Goal: Task Accomplishment & Management: Use online tool/utility

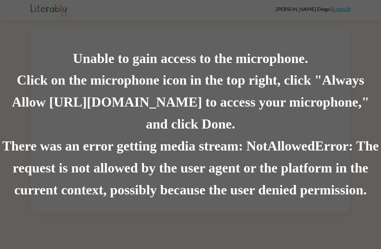
click at [212, 121] on div "Click on the microphone icon in the top right, click "Always Allow [URL][DOMAIN…" at bounding box center [190, 103] width 381 height 66
click at [325, 151] on div "There was an error getting media stream: NotAllowedError: The request is not al…" at bounding box center [190, 168] width 381 height 66
click at [320, 169] on div "There was an error getting media stream: NotAllowedError: The request is not al…" at bounding box center [190, 168] width 381 height 66
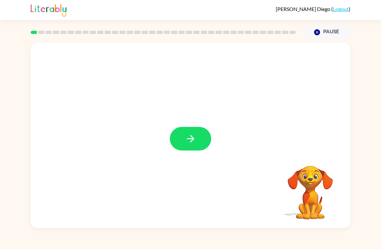
click at [178, 144] on button "button" at bounding box center [190, 139] width 41 height 24
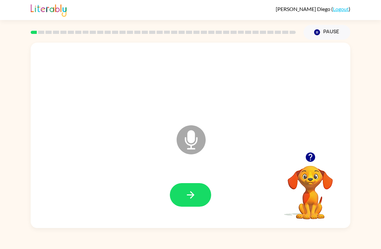
click at [183, 186] on button "button" at bounding box center [190, 195] width 41 height 24
click at [194, 191] on icon "button" at bounding box center [190, 194] width 11 height 11
click at [188, 212] on div at bounding box center [190, 194] width 306 height 53
click at [188, 206] on button "button" at bounding box center [190, 195] width 41 height 24
click at [194, 201] on button "button" at bounding box center [190, 195] width 41 height 24
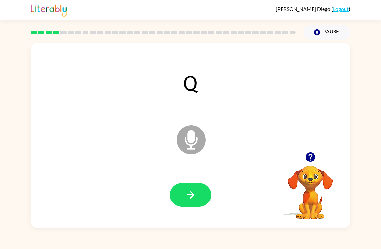
click at [178, 193] on button "button" at bounding box center [190, 195] width 41 height 24
click at [177, 196] on button "button" at bounding box center [190, 195] width 41 height 24
click at [185, 203] on button "button" at bounding box center [190, 195] width 41 height 24
click at [183, 194] on button "button" at bounding box center [190, 195] width 41 height 24
click at [183, 201] on button "button" at bounding box center [190, 195] width 41 height 24
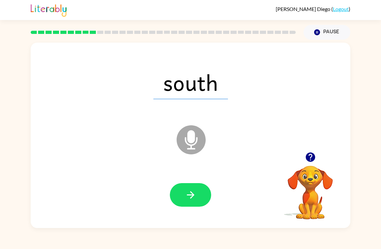
click at [185, 194] on icon "button" at bounding box center [190, 194] width 11 height 11
click at [188, 197] on icon "button" at bounding box center [190, 194] width 11 height 11
click at [192, 196] on icon "button" at bounding box center [189, 194] width 7 height 7
click at [193, 196] on icon "button" at bounding box center [190, 194] width 11 height 11
click at [187, 202] on button "button" at bounding box center [190, 195] width 41 height 24
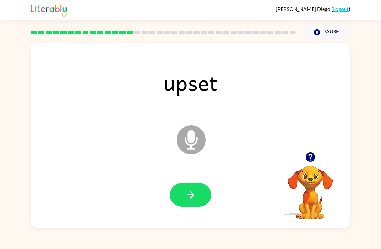
click at [190, 201] on button "button" at bounding box center [190, 195] width 41 height 24
click at [181, 196] on button "button" at bounding box center [190, 195] width 41 height 24
click at [196, 199] on button "button" at bounding box center [190, 195] width 41 height 24
click at [196, 195] on button "button" at bounding box center [190, 195] width 41 height 24
click at [190, 194] on icon "button" at bounding box center [190, 194] width 11 height 11
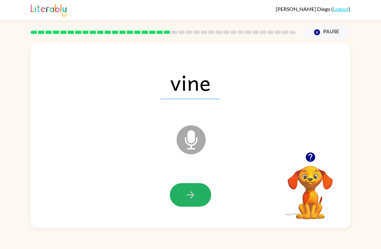
click at [193, 196] on icon "button" at bounding box center [189, 194] width 7 height 7
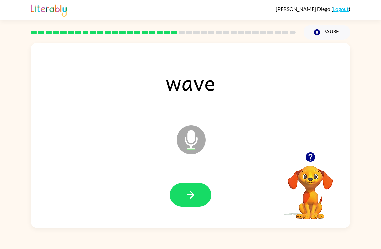
click at [190, 194] on icon "button" at bounding box center [190, 194] width 11 height 11
click at [189, 199] on icon "button" at bounding box center [190, 194] width 11 height 11
click at [199, 198] on button "button" at bounding box center [190, 195] width 41 height 24
click at [192, 200] on icon "button" at bounding box center [190, 194] width 11 height 11
click at [199, 199] on button "button" at bounding box center [190, 195] width 41 height 24
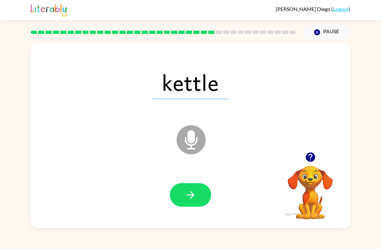
click at [186, 196] on icon "button" at bounding box center [190, 194] width 11 height 11
click at [205, 195] on button "button" at bounding box center [190, 195] width 41 height 24
click at [193, 198] on icon "button" at bounding box center [190, 194] width 11 height 11
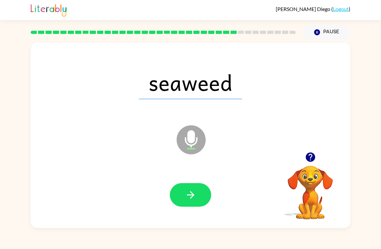
click at [183, 193] on button "button" at bounding box center [190, 195] width 41 height 24
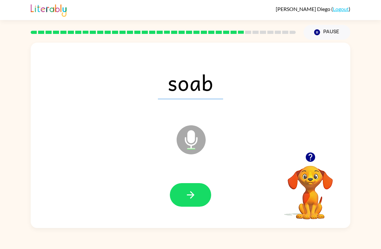
click at [185, 199] on icon "button" at bounding box center [190, 194] width 11 height 11
click at [180, 203] on button "button" at bounding box center [190, 195] width 41 height 24
click at [187, 202] on button "button" at bounding box center [190, 195] width 41 height 24
click at [185, 196] on icon "button" at bounding box center [190, 194] width 11 height 11
click at [192, 196] on icon "button" at bounding box center [189, 194] width 7 height 7
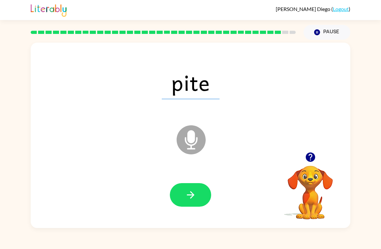
click at [188, 191] on icon "button" at bounding box center [190, 194] width 11 height 11
click at [182, 196] on button "button" at bounding box center [190, 195] width 41 height 24
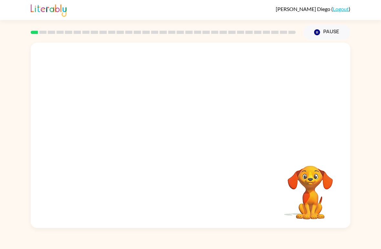
click at [171, 102] on video "Your browser must support playing .mp4 files to use Literably. Please try using…" at bounding box center [190, 97] width 319 height 109
click at [169, 101] on video "Your browser must support playing .mp4 files to use Literably. Please try using…" at bounding box center [190, 97] width 319 height 109
click at [168, 103] on video "Your browser must support playing .mp4 files to use Literably. Please try using…" at bounding box center [190, 97] width 319 height 109
click at [170, 98] on video "Your browser must support playing .mp4 files to use Literably. Please try using…" at bounding box center [190, 97] width 319 height 109
click at [174, 104] on video "Your browser must support playing .mp4 files to use Literably. Please try using…" at bounding box center [190, 97] width 319 height 109
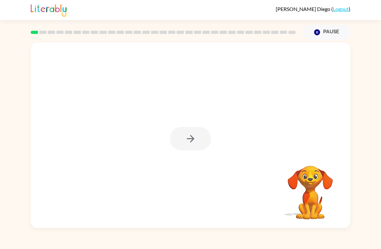
click at [206, 139] on div at bounding box center [190, 139] width 41 height 24
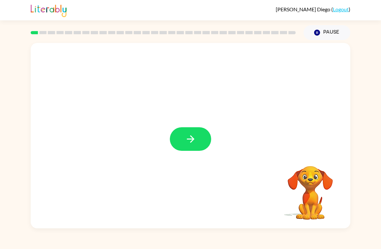
click at [197, 141] on button "button" at bounding box center [190, 139] width 41 height 24
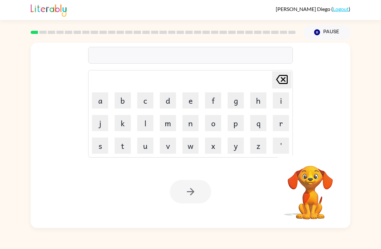
click at [193, 149] on button "w" at bounding box center [190, 145] width 16 height 16
click at [287, 80] on icon at bounding box center [282, 79] width 12 height 9
click at [322, 35] on button "Pause Pause" at bounding box center [326, 32] width 47 height 15
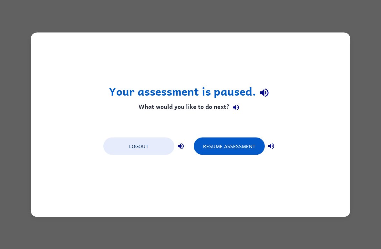
click at [227, 148] on button "Resume Assessment" at bounding box center [229, 145] width 71 height 17
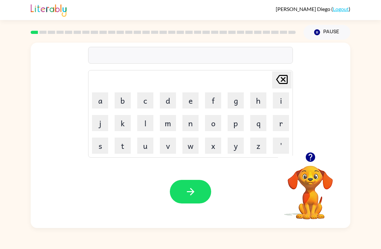
click at [316, 154] on button "button" at bounding box center [310, 157] width 16 height 16
click at [279, 124] on button "r" at bounding box center [281, 123] width 16 height 16
click at [194, 102] on button "e" at bounding box center [190, 100] width 16 height 16
click at [127, 96] on button "b" at bounding box center [123, 100] width 16 height 16
click at [188, 194] on icon "button" at bounding box center [190, 191] width 11 height 11
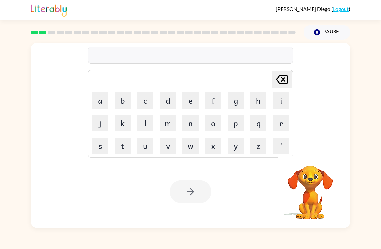
click at [161, 127] on button "m" at bounding box center [168, 123] width 16 height 16
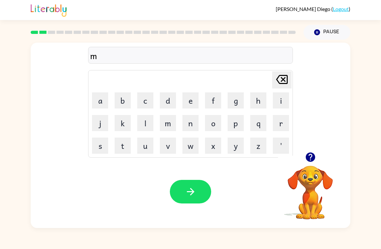
click at [105, 118] on button "j" at bounding box center [100, 123] width 16 height 16
click at [286, 75] on icon "[PERSON_NAME] last character input" at bounding box center [281, 79] width 15 height 15
click at [97, 104] on button "a" at bounding box center [100, 100] width 16 height 16
click at [285, 79] on icon "[PERSON_NAME] last character input" at bounding box center [281, 79] width 15 height 15
click at [213, 124] on button "o" at bounding box center [213, 123] width 16 height 16
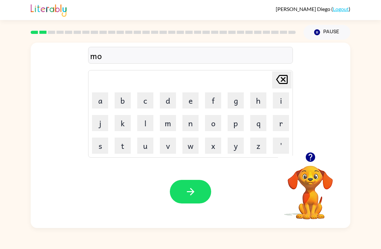
click at [208, 125] on button "o" at bounding box center [213, 123] width 16 height 16
click at [274, 83] on icon "[PERSON_NAME] last character input" at bounding box center [281, 79] width 15 height 15
click at [198, 117] on button "n" at bounding box center [190, 123] width 16 height 16
click at [269, 76] on td "[PERSON_NAME] last character input" at bounding box center [190, 80] width 203 height 18
click at [284, 74] on icon "[PERSON_NAME] last character input" at bounding box center [281, 79] width 15 height 15
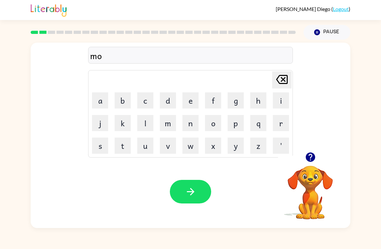
click at [357, 139] on div "mo Delete Delete last character input a b c d e f g h i j k l m n o p q r s t u…" at bounding box center [190, 134] width 381 height 188
click at [112, 150] on td "t" at bounding box center [123, 145] width 22 height 22
click at [123, 147] on button "t" at bounding box center [123, 145] width 16 height 16
click at [259, 99] on button "h" at bounding box center [258, 100] width 16 height 16
click at [192, 190] on icon "button" at bounding box center [189, 191] width 7 height 7
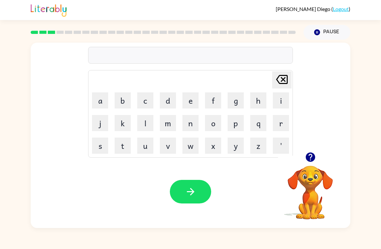
click at [172, 104] on button "d" at bounding box center [168, 100] width 16 height 16
click at [190, 101] on button "e" at bounding box center [190, 100] width 16 height 16
click at [187, 125] on button "n" at bounding box center [190, 123] width 16 height 16
click at [192, 183] on button "button" at bounding box center [190, 192] width 41 height 24
click at [104, 147] on button "s" at bounding box center [100, 145] width 16 height 16
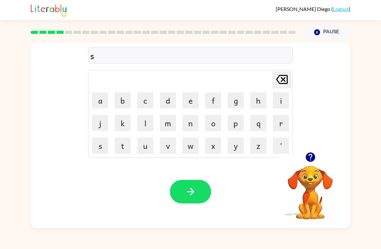
click at [241, 122] on button "p" at bounding box center [235, 123] width 16 height 16
click at [208, 125] on button "o" at bounding box center [213, 123] width 16 height 16
click at [118, 152] on button "t" at bounding box center [123, 145] width 16 height 16
click at [192, 194] on icon "button" at bounding box center [190, 191] width 11 height 11
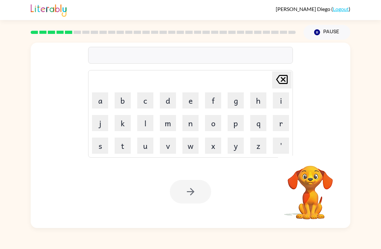
click at [100, 143] on button "s" at bounding box center [100, 145] width 16 height 16
click at [192, 144] on button "w" at bounding box center [190, 145] width 16 height 16
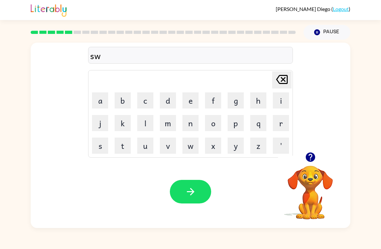
click at [190, 105] on button "e" at bounding box center [190, 100] width 16 height 16
click at [237, 127] on button "p" at bounding box center [235, 123] width 16 height 16
click at [124, 148] on button "t" at bounding box center [123, 145] width 16 height 16
click at [186, 188] on icon "button" at bounding box center [190, 191] width 11 height 11
click at [242, 123] on button "p" at bounding box center [235, 123] width 16 height 16
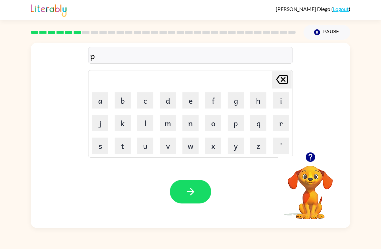
click at [280, 101] on button "i" at bounding box center [281, 100] width 16 height 16
click at [236, 144] on button "y" at bounding box center [235, 145] width 16 height 16
click at [188, 186] on icon "button" at bounding box center [190, 191] width 11 height 11
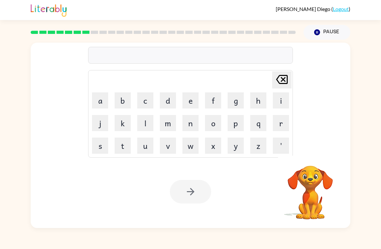
click at [144, 100] on button "c" at bounding box center [145, 100] width 16 height 16
click at [96, 105] on button "a" at bounding box center [100, 100] width 16 height 16
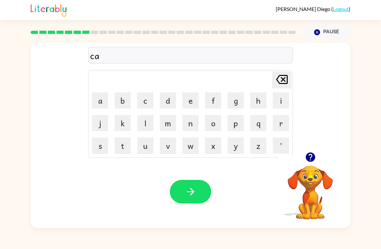
click at [186, 126] on button "n" at bounding box center [190, 123] width 16 height 16
click at [190, 105] on button "e" at bounding box center [190, 100] width 16 height 16
click at [168, 100] on button "d" at bounding box center [168, 100] width 16 height 16
click at [212, 129] on button "o" at bounding box center [213, 123] width 16 height 16
click at [149, 121] on button "l" at bounding box center [145, 123] width 16 height 16
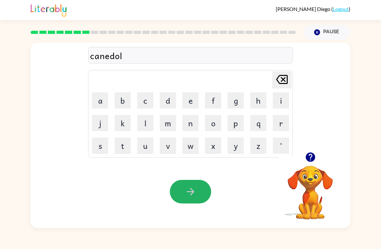
click at [202, 184] on button "button" at bounding box center [190, 192] width 41 height 24
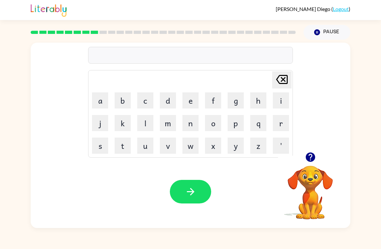
click at [118, 105] on button "b" at bounding box center [123, 100] width 16 height 16
click at [101, 104] on button "a" at bounding box center [100, 100] width 16 height 16
click at [121, 143] on button "t" at bounding box center [123, 145] width 16 height 16
click at [255, 98] on button "h" at bounding box center [258, 100] width 16 height 16
click at [195, 193] on icon "button" at bounding box center [190, 191] width 11 height 11
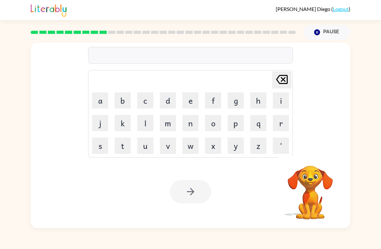
click at [143, 106] on button "c" at bounding box center [145, 100] width 16 height 16
click at [143, 129] on button "l" at bounding box center [145, 123] width 16 height 16
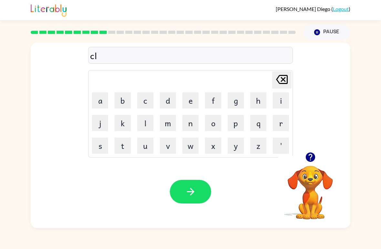
click at [215, 125] on button "o" at bounding box center [213, 123] width 16 height 16
click at [284, 77] on icon "[PERSON_NAME] last character input" at bounding box center [281, 79] width 15 height 15
click at [102, 93] on button "a" at bounding box center [100, 100] width 16 height 16
click at [144, 147] on button "u" at bounding box center [145, 145] width 16 height 16
click at [282, 80] on icon "[PERSON_NAME] last character input" at bounding box center [281, 79] width 15 height 15
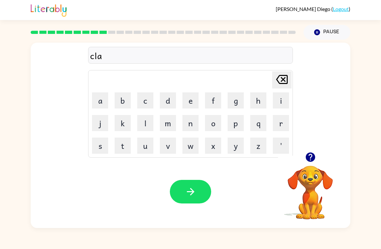
click at [190, 126] on button "n" at bounding box center [190, 123] width 16 height 16
click at [189, 196] on icon "button" at bounding box center [190, 191] width 11 height 11
click at [256, 108] on button "h" at bounding box center [258, 100] width 16 height 16
click at [213, 126] on button "o" at bounding box center [213, 123] width 16 height 16
click at [142, 101] on button "c" at bounding box center [145, 100] width 16 height 16
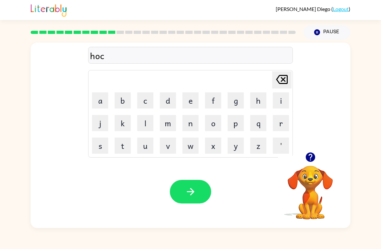
click at [284, 77] on icon at bounding box center [282, 79] width 12 height 9
click at [277, 82] on icon at bounding box center [282, 79] width 12 height 9
click at [96, 143] on button "s" at bounding box center [100, 145] width 16 height 16
click at [260, 107] on button "h" at bounding box center [258, 100] width 16 height 16
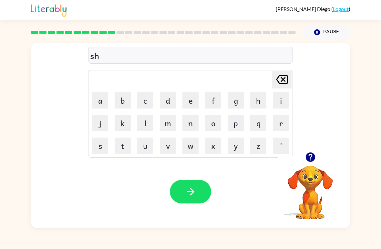
click at [211, 129] on button "o" at bounding box center [213, 123] width 16 height 16
click at [144, 107] on button "c" at bounding box center [145, 100] width 16 height 16
click at [123, 117] on button "k" at bounding box center [123, 123] width 16 height 16
click at [185, 190] on icon "button" at bounding box center [190, 191] width 11 height 11
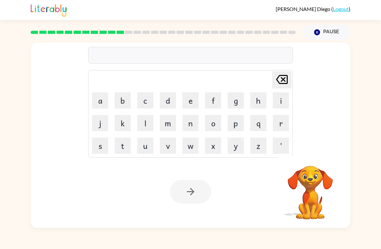
click at [243, 98] on button "g" at bounding box center [235, 100] width 16 height 16
click at [95, 96] on button "a" at bounding box center [100, 100] width 16 height 16
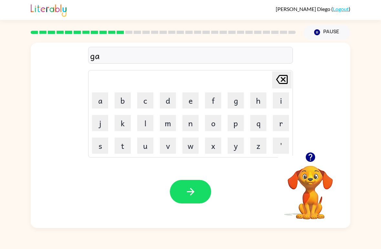
click at [253, 146] on button "z" at bounding box center [258, 145] width 16 height 16
click at [194, 106] on button "e" at bounding box center [190, 100] width 16 height 16
click at [182, 187] on button "button" at bounding box center [190, 192] width 41 height 24
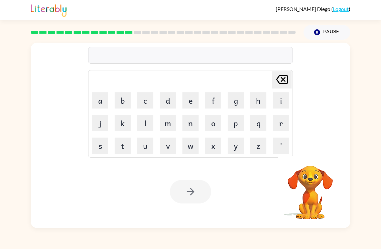
click at [191, 101] on button "e" at bounding box center [190, 100] width 16 height 16
click at [211, 143] on button "x" at bounding box center [213, 145] width 16 height 16
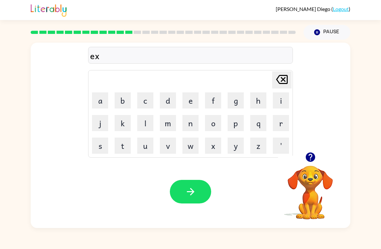
click at [234, 128] on button "p" at bounding box center [235, 123] width 16 height 16
click at [143, 125] on button "l" at bounding box center [145, 123] width 16 height 16
click at [211, 122] on button "o" at bounding box center [213, 123] width 16 height 16
click at [160, 104] on button "d" at bounding box center [168, 100] width 16 height 16
click at [197, 184] on button "button" at bounding box center [190, 192] width 41 height 24
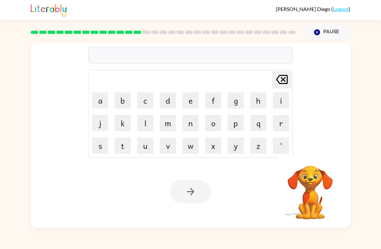
click at [105, 147] on button "s" at bounding box center [100, 145] width 16 height 16
click at [190, 147] on button "w" at bounding box center [190, 145] width 16 height 16
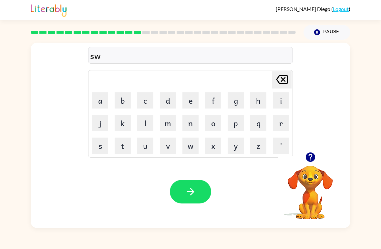
click at [185, 103] on button "e" at bounding box center [190, 100] width 16 height 16
click at [122, 143] on button "t" at bounding box center [123, 145] width 16 height 16
click at [194, 121] on button "n" at bounding box center [190, 123] width 16 height 16
click at [276, 100] on button "i" at bounding box center [281, 100] width 16 height 16
click at [101, 145] on button "s" at bounding box center [100, 145] width 16 height 16
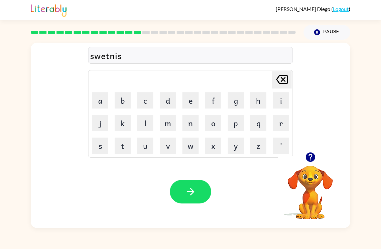
click at [203, 192] on button "button" at bounding box center [190, 192] width 41 height 24
click at [260, 105] on button "h" at bounding box center [258, 100] width 16 height 16
click at [279, 103] on button "i" at bounding box center [281, 100] width 16 height 16
click at [233, 127] on button "p" at bounding box center [235, 123] width 16 height 16
click at [210, 123] on button "o" at bounding box center [213, 123] width 16 height 16
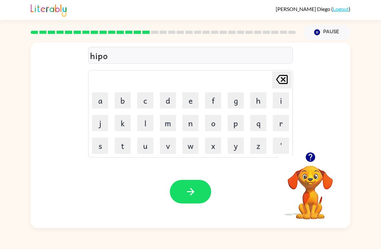
click at [196, 191] on icon "button" at bounding box center [190, 191] width 11 height 11
click at [210, 107] on button "f" at bounding box center [213, 100] width 16 height 16
click at [208, 130] on button "o" at bounding box center [213, 123] width 16 height 16
click at [209, 97] on button "f" at bounding box center [213, 100] width 16 height 16
click at [196, 181] on button "button" at bounding box center [190, 192] width 41 height 24
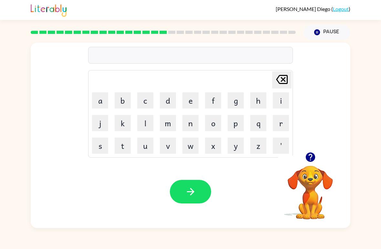
click at [190, 146] on button "w" at bounding box center [190, 145] width 16 height 16
click at [89, 98] on td "a" at bounding box center [100, 100] width 22 height 22
click at [195, 102] on button "e" at bounding box center [190, 100] width 16 height 16
click at [116, 101] on button "b" at bounding box center [123, 100] width 16 height 16
click at [187, 193] on icon "button" at bounding box center [190, 191] width 11 height 11
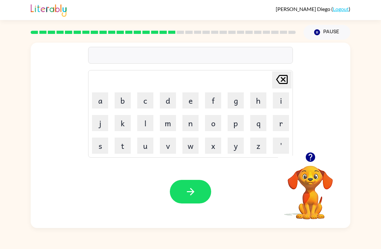
click at [91, 146] on td "s" at bounding box center [100, 145] width 22 height 22
click at [104, 147] on button "s" at bounding box center [100, 145] width 16 height 16
click at [146, 126] on button "l" at bounding box center [145, 123] width 16 height 16
click at [197, 104] on button "e" at bounding box center [190, 100] width 16 height 16
click at [242, 118] on button "p" at bounding box center [235, 123] width 16 height 16
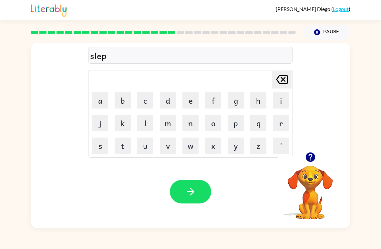
click at [119, 150] on button "t" at bounding box center [123, 145] width 16 height 16
click at [180, 192] on button "button" at bounding box center [190, 192] width 41 height 24
click at [259, 108] on button "h" at bounding box center [258, 100] width 16 height 16
click at [212, 124] on button "o" at bounding box center [213, 123] width 16 height 16
click at [279, 123] on button "r" at bounding box center [281, 123] width 16 height 16
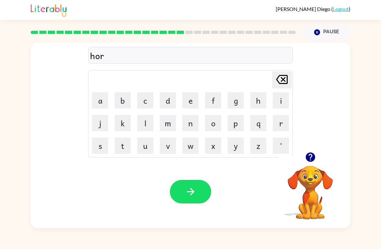
click at [168, 102] on button "d" at bounding box center [168, 100] width 16 height 16
click at [192, 188] on icon "button" at bounding box center [190, 191] width 11 height 11
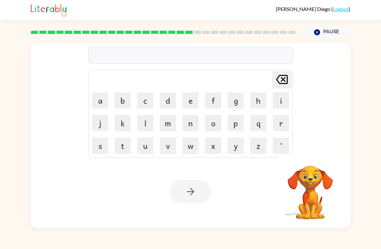
click at [281, 128] on button "r" at bounding box center [281, 123] width 16 height 16
click at [216, 124] on button "o" at bounding box center [213, 123] width 16 height 16
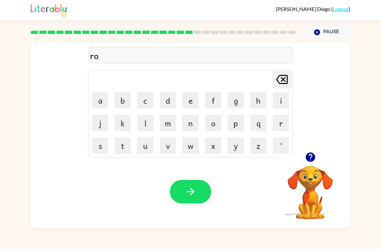
click at [173, 105] on button "d" at bounding box center [168, 100] width 16 height 16
click at [209, 197] on button "button" at bounding box center [190, 192] width 41 height 24
click at [277, 128] on button "r" at bounding box center [281, 123] width 16 height 16
click at [195, 98] on button "e" at bounding box center [190, 100] width 16 height 16
click at [103, 149] on button "s" at bounding box center [100, 145] width 16 height 16
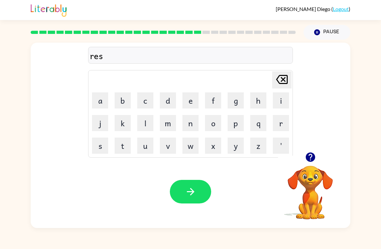
click at [126, 142] on button "t" at bounding box center [123, 145] width 16 height 16
click at [278, 102] on button "i" at bounding box center [281, 100] width 16 height 16
click at [172, 103] on button "d" at bounding box center [168, 100] width 16 height 16
click at [189, 191] on icon "button" at bounding box center [190, 191] width 11 height 11
click at [94, 100] on button "a" at bounding box center [100, 100] width 16 height 16
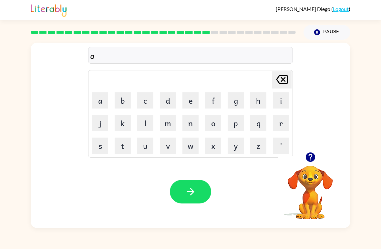
click at [116, 128] on button "k" at bounding box center [123, 123] width 16 height 16
click at [284, 87] on icon "[PERSON_NAME] last character input" at bounding box center [281, 79] width 15 height 15
click at [189, 147] on button "w" at bounding box center [190, 145] width 16 height 16
click at [102, 103] on button "a" at bounding box center [100, 100] width 16 height 16
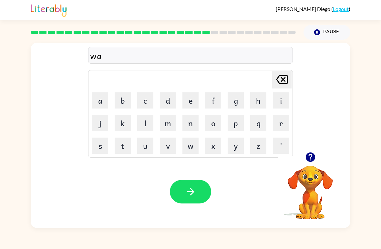
click at [145, 105] on button "c" at bounding box center [145, 100] width 16 height 16
click at [190, 96] on button "e" at bounding box center [190, 100] width 16 height 16
click at [198, 190] on button "button" at bounding box center [190, 192] width 41 height 24
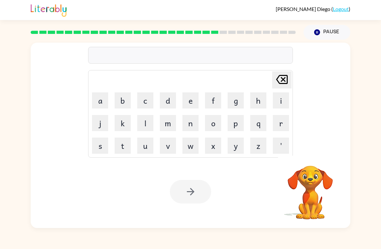
click at [99, 149] on button "s" at bounding box center [100, 145] width 16 height 16
click at [187, 119] on button "n" at bounding box center [190, 123] width 16 height 16
click at [215, 120] on button "o" at bounding box center [213, 123] width 16 height 16
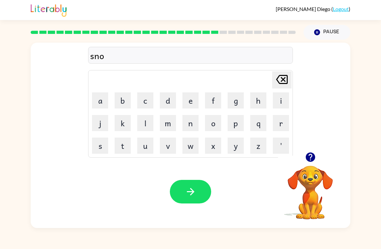
click at [163, 123] on button "m" at bounding box center [168, 123] width 16 height 16
click at [100, 96] on button "a" at bounding box center [100, 100] width 16 height 16
click at [191, 121] on button "n" at bounding box center [190, 123] width 16 height 16
click at [197, 184] on button "button" at bounding box center [190, 192] width 41 height 24
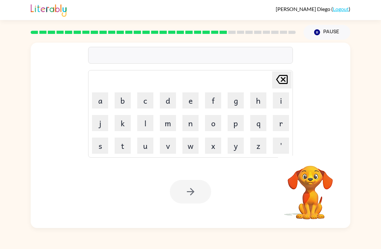
click at [190, 153] on button "w" at bounding box center [190, 145] width 16 height 16
click at [282, 100] on button "i" at bounding box center [281, 100] width 16 height 16
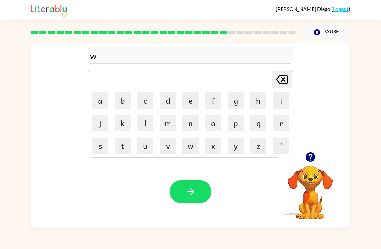
click at [190, 127] on button "n" at bounding box center [190, 123] width 16 height 16
click at [103, 143] on button "s" at bounding box center [100, 145] width 16 height 16
click at [289, 88] on div "[PERSON_NAME] last character input" at bounding box center [281, 80] width 15 height 16
click at [123, 149] on button "t" at bounding box center [123, 145] width 16 height 16
click at [191, 105] on button "e" at bounding box center [190, 100] width 16 height 16
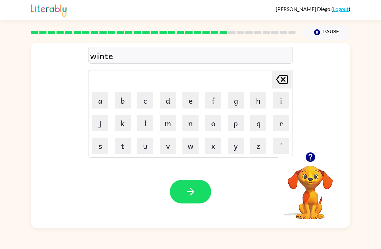
click at [281, 121] on button "r" at bounding box center [281, 123] width 16 height 16
click at [199, 190] on button "button" at bounding box center [190, 192] width 41 height 24
click at [259, 104] on button "h" at bounding box center [258, 100] width 16 height 16
click at [286, 79] on icon "[PERSON_NAME] last character input" at bounding box center [281, 79] width 15 height 15
click at [148, 99] on button "c" at bounding box center [145, 100] width 16 height 16
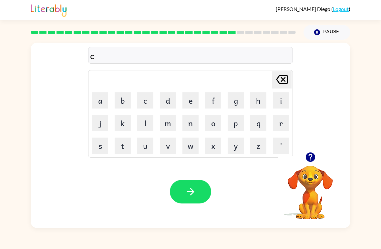
click at [258, 107] on button "h" at bounding box center [258, 100] width 16 height 16
click at [185, 104] on button "e" at bounding box center [190, 100] width 16 height 16
click at [99, 148] on button "s" at bounding box center [100, 145] width 16 height 16
click at [129, 146] on button "t" at bounding box center [123, 145] width 16 height 16
click at [201, 195] on button "button" at bounding box center [190, 192] width 41 height 24
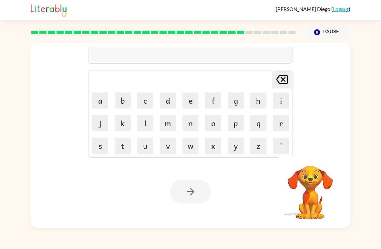
click at [102, 146] on button "s" at bounding box center [100, 145] width 16 height 16
click at [147, 152] on button "u" at bounding box center [145, 145] width 16 height 16
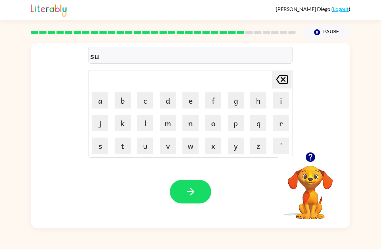
click at [122, 153] on button "t" at bounding box center [123, 145] width 16 height 16
click at [287, 96] on button "i" at bounding box center [281, 100] width 16 height 16
click at [198, 123] on button "n" at bounding box center [190, 123] width 16 height 16
click at [189, 198] on button "button" at bounding box center [190, 192] width 41 height 24
click at [144, 99] on button "c" at bounding box center [145, 100] width 16 height 16
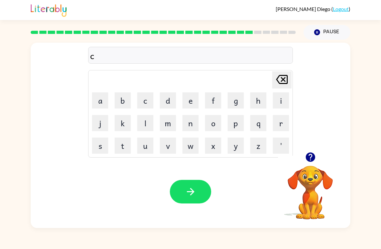
click at [215, 123] on button "o" at bounding box center [213, 123] width 16 height 16
click at [189, 118] on button "n" at bounding box center [190, 123] width 16 height 16
click at [187, 98] on button "e" at bounding box center [190, 100] width 16 height 16
click at [193, 197] on icon "button" at bounding box center [190, 191] width 11 height 11
click at [140, 105] on button "c" at bounding box center [145, 100] width 16 height 16
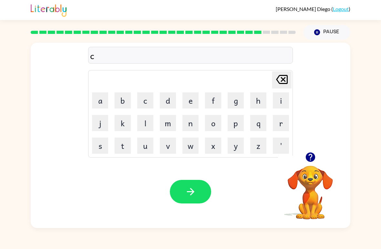
click at [261, 100] on button "h" at bounding box center [258, 100] width 16 height 16
click at [103, 97] on button "a" at bounding box center [100, 100] width 16 height 16
click at [187, 126] on button "n" at bounding box center [190, 123] width 16 height 16
click at [196, 99] on button "e" at bounding box center [190, 100] width 16 height 16
click at [200, 190] on button "button" at bounding box center [190, 192] width 41 height 24
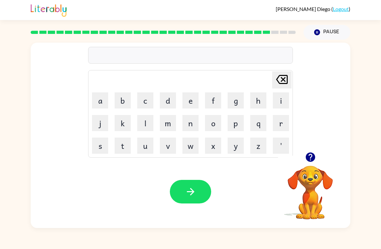
click at [102, 138] on button "s" at bounding box center [100, 145] width 16 height 16
click at [264, 100] on button "h" at bounding box center [258, 100] width 16 height 16
click at [140, 148] on button "u" at bounding box center [145, 145] width 16 height 16
click at [127, 144] on button "t" at bounding box center [123, 145] width 16 height 16
click at [200, 200] on button "button" at bounding box center [190, 192] width 41 height 24
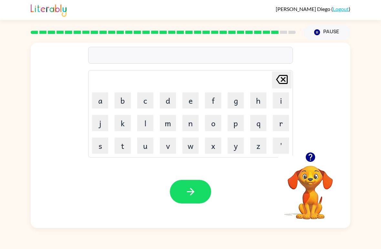
click at [125, 144] on button "t" at bounding box center [123, 145] width 16 height 16
click at [257, 99] on button "h" at bounding box center [258, 100] width 16 height 16
click at [277, 97] on button "i" at bounding box center [281, 100] width 16 height 16
click at [275, 128] on button "r" at bounding box center [281, 123] width 16 height 16
click at [105, 152] on button "s" at bounding box center [100, 145] width 16 height 16
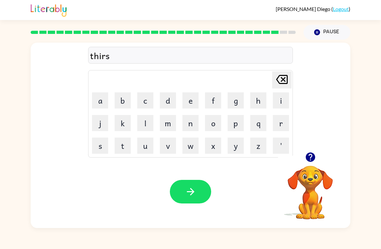
click at [126, 146] on button "t" at bounding box center [123, 145] width 16 height 16
click at [187, 180] on button "button" at bounding box center [190, 192] width 41 height 24
click at [318, 172] on video "Your browser must support playing .mp4 files to use Literably. Please try using…" at bounding box center [310, 187] width 65 height 65
click at [305, 167] on video "Your browser must support playing .mp4 files to use Literably. Please try using…" at bounding box center [310, 187] width 65 height 65
click at [308, 163] on button "button" at bounding box center [310, 157] width 16 height 16
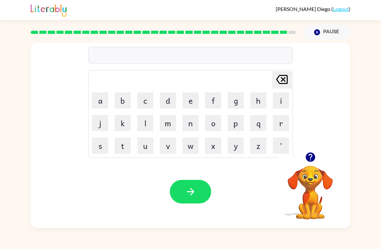
click at [280, 123] on button "r" at bounding box center [281, 123] width 16 height 16
click at [285, 92] on button "i" at bounding box center [281, 100] width 16 height 16
click at [237, 131] on button "p" at bounding box center [235, 123] width 16 height 16
click at [188, 101] on button "e" at bounding box center [190, 100] width 16 height 16
click at [197, 201] on button "button" at bounding box center [190, 192] width 41 height 24
